Goal: Task Accomplishment & Management: Manage account settings

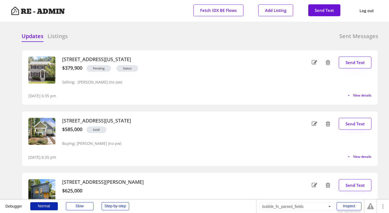
click at [153, 39] on div at bounding box center [153, 36] width 27 height 8
click at [85, 28] on div "Updates Listings Sent Messages 4714 Lazyriver Drive, Durham, North Carolina 277…" at bounding box center [194, 32] width 367 height 13
click at [105, 26] on div "Updates Listings Sent Messages 4714 Lazyriver Drive, Durham, North Carolina 277…" at bounding box center [194, 32] width 367 height 13
click at [114, 36] on div "Updates Listings Sent Messages" at bounding box center [200, 37] width 357 height 11
click at [150, 34] on div at bounding box center [153, 36] width 27 height 8
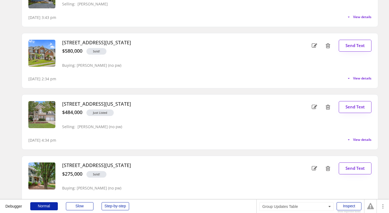
scroll to position [18, 0]
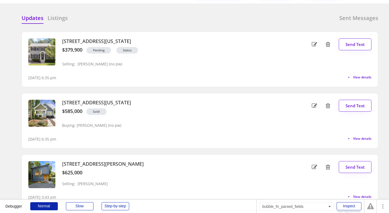
click at [155, 21] on div at bounding box center [153, 18] width 27 height 8
